Goal: Find specific page/section: Find specific page/section

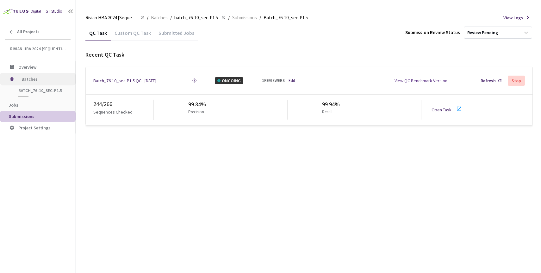
click at [29, 78] on span "Batches" at bounding box center [42, 79] width 43 height 13
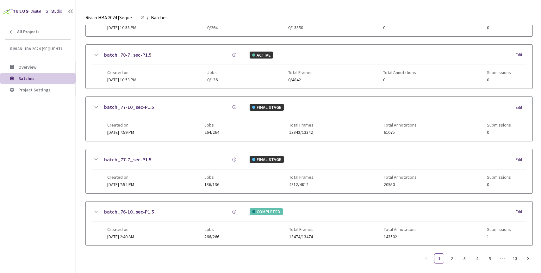
scroll to position [272, 0]
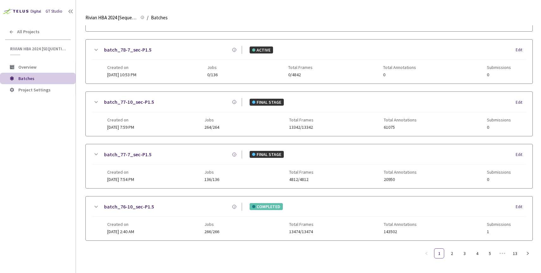
click at [127, 150] on link "batch_77-7_sec-P1.5" at bounding box center [127, 154] width 47 height 8
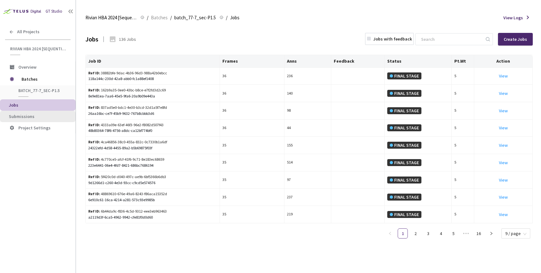
click at [18, 119] on li "Submissions" at bounding box center [38, 116] width 76 height 11
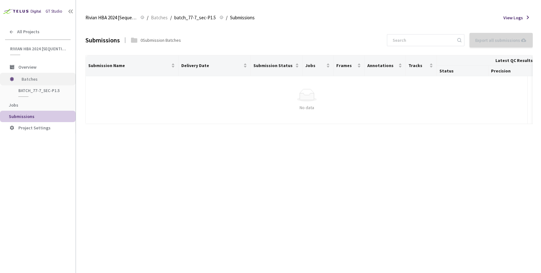
click at [32, 78] on span "Batches" at bounding box center [42, 79] width 43 height 13
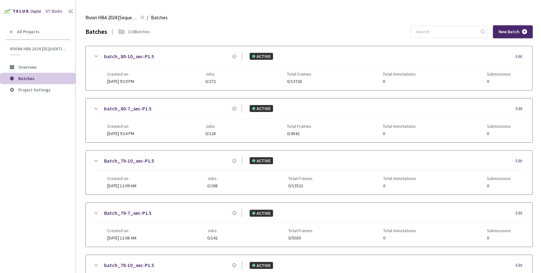
scroll to position [272, 0]
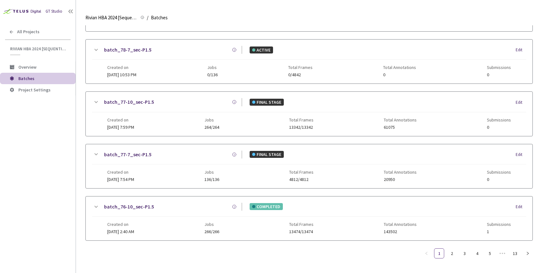
click at [136, 203] on link "batch_76-10_sec-P1.5" at bounding box center [129, 207] width 50 height 8
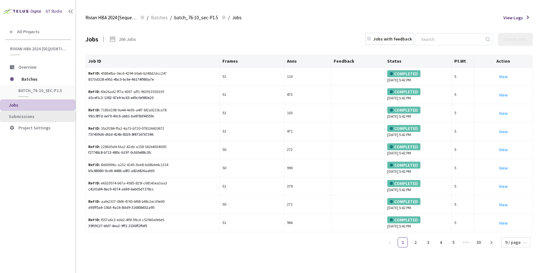
click at [32, 120] on li "Submissions" at bounding box center [38, 116] width 76 height 11
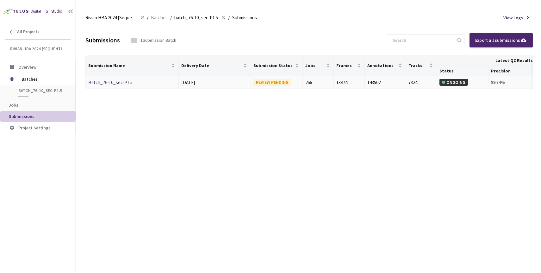
click at [123, 80] on link "Batch_76-10_sec-P1.5" at bounding box center [110, 82] width 44 height 6
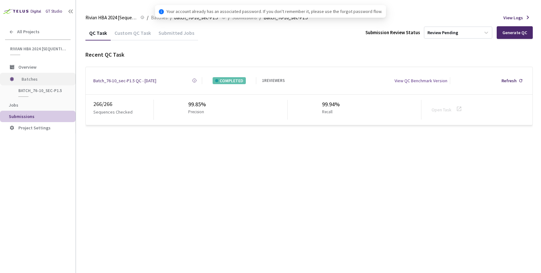
click at [34, 78] on span "Batches" at bounding box center [42, 79] width 43 height 13
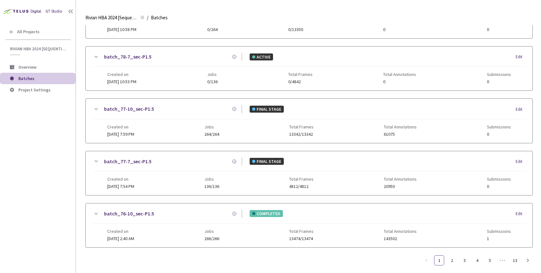
scroll to position [272, 0]
